Goal: Communication & Community: Answer question/provide support

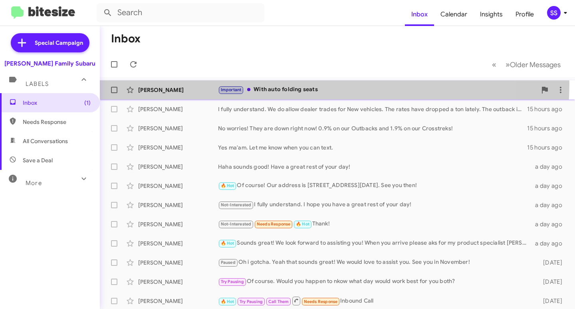
click at [289, 84] on div "[PERSON_NAME] Important With auto folding seats [DATE] Follow Up ?" at bounding box center [337, 90] width 463 height 16
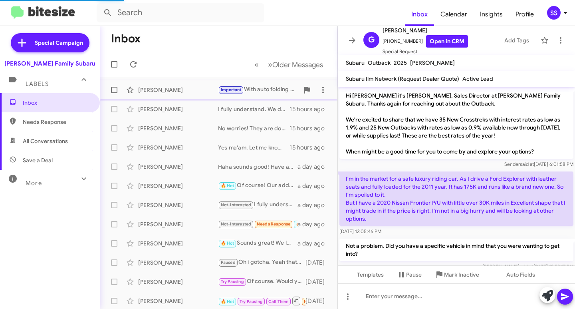
scroll to position [185, 0]
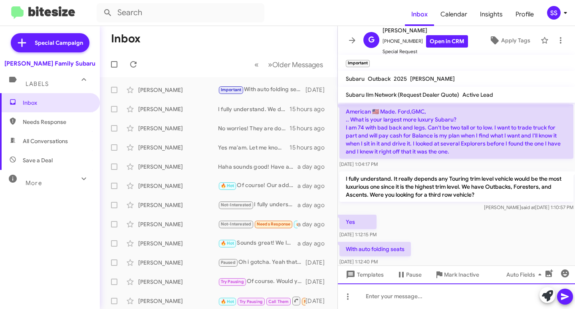
click at [450, 301] on div at bounding box center [456, 296] width 237 height 26
click at [415, 297] on div "To enrich screen reader interactions, please activate Accessibility in Grammarl…" at bounding box center [456, 296] width 237 height 26
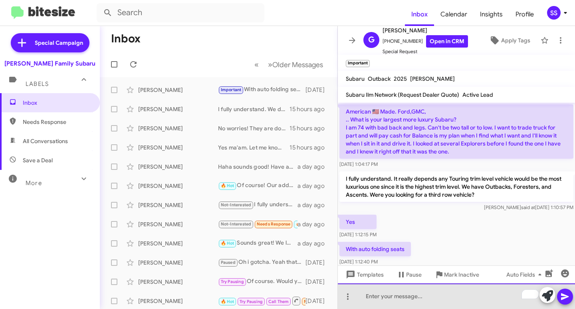
click at [388, 304] on div "To enrich screen reader interactions, please activate Accessibility in Grammarl…" at bounding box center [456, 296] width 237 height 26
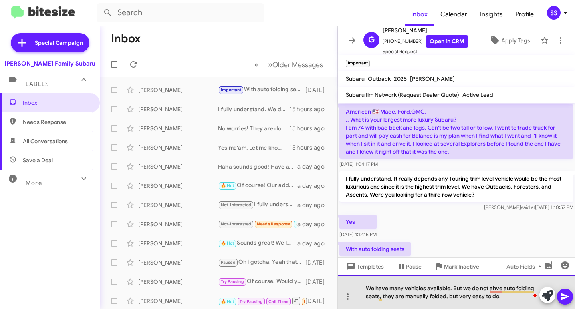
click at [405, 296] on div "We have many vehicles available. But we do not ahve auto folding seats, they ar…" at bounding box center [456, 292] width 237 height 34
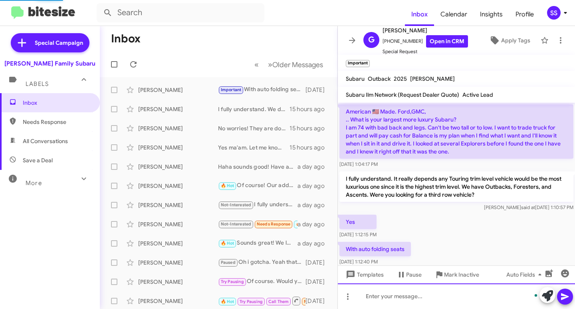
scroll to position [239, 0]
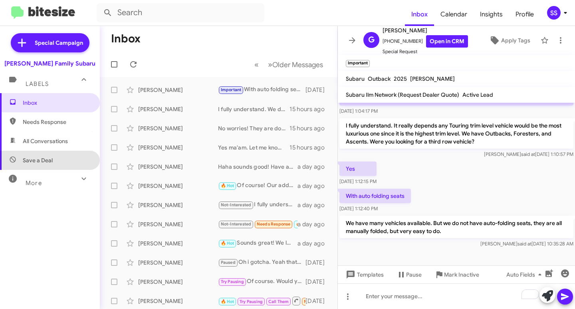
click at [52, 157] on span "Save a Deal" at bounding box center [38, 160] width 30 height 8
type input "in:not-interested"
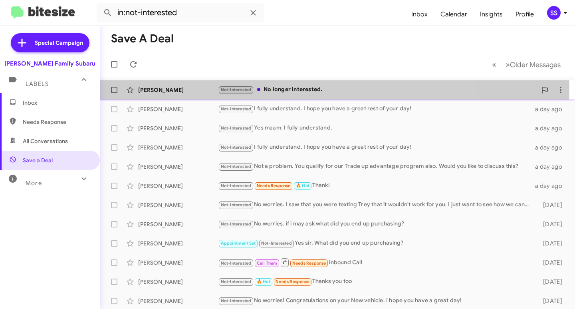
click at [321, 88] on div "Not-Interested No longer interested." at bounding box center [377, 89] width 319 height 9
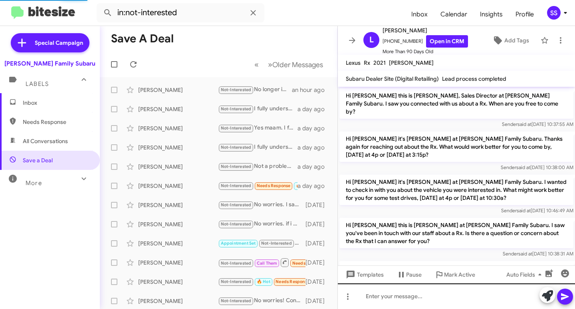
scroll to position [290, 0]
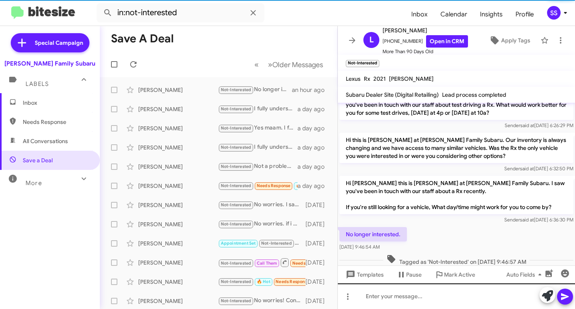
drag, startPoint x: 403, startPoint y: 283, endPoint x: 401, endPoint y: 291, distance: 8.6
click at [402, 284] on div "Hi [PERSON_NAME] this is [PERSON_NAME], Sales Director at [PERSON_NAME] Family …" at bounding box center [456, 206] width 237 height 206
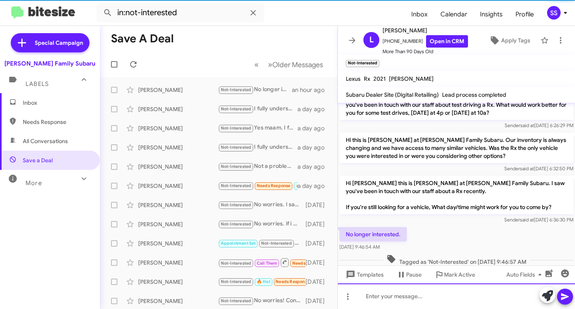
click at [403, 294] on div at bounding box center [456, 296] width 237 height 26
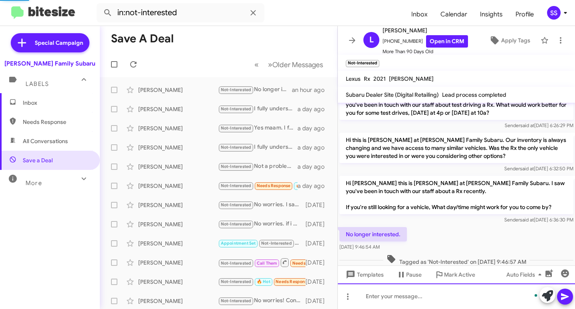
scroll to position [335, 0]
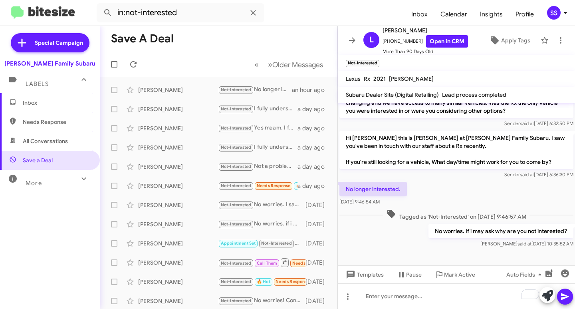
click at [29, 96] on span "Inbox" at bounding box center [50, 102] width 100 height 19
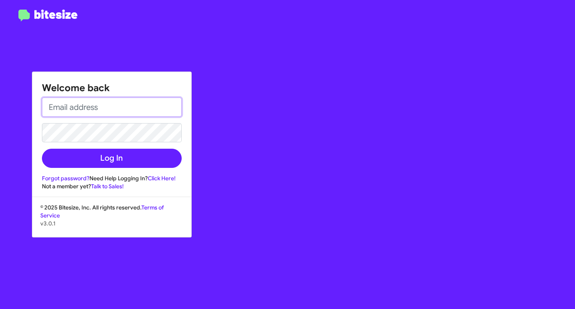
click at [96, 108] on input "email" at bounding box center [112, 107] width 140 height 19
type input "[EMAIL_ADDRESS][DOMAIN_NAME]"
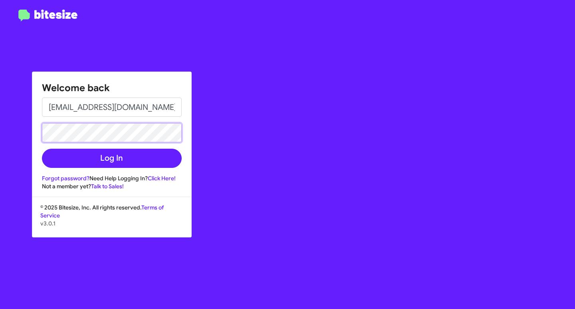
click at [42, 149] on button "Log In" at bounding box center [112, 158] width 140 height 19
